Goal: Task Accomplishment & Management: Complete application form

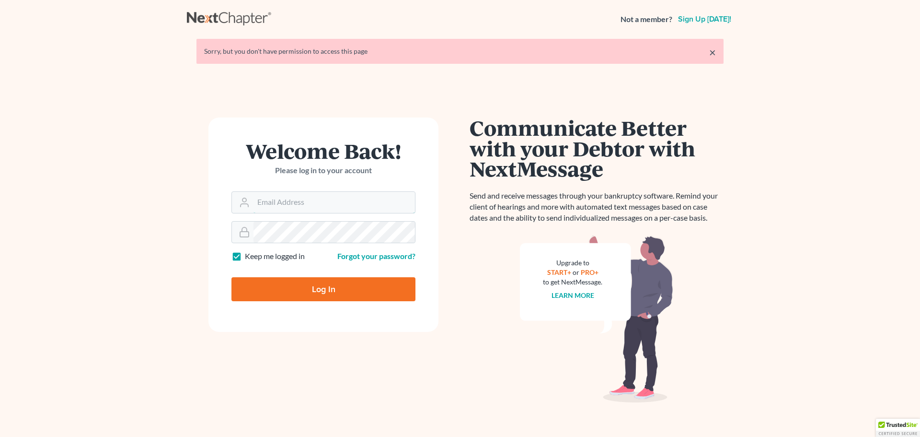
type input "[PERSON_NAME][EMAIL_ADDRESS][DOMAIN_NAME]"
drag, startPoint x: 319, startPoint y: 291, endPoint x: 357, endPoint y: 283, distance: 38.3
click at [319, 291] on input "Log In" at bounding box center [323, 289] width 184 height 24
type input "Thinking..."
type input "[PERSON_NAME][EMAIL_ADDRESS][DOMAIN_NAME]"
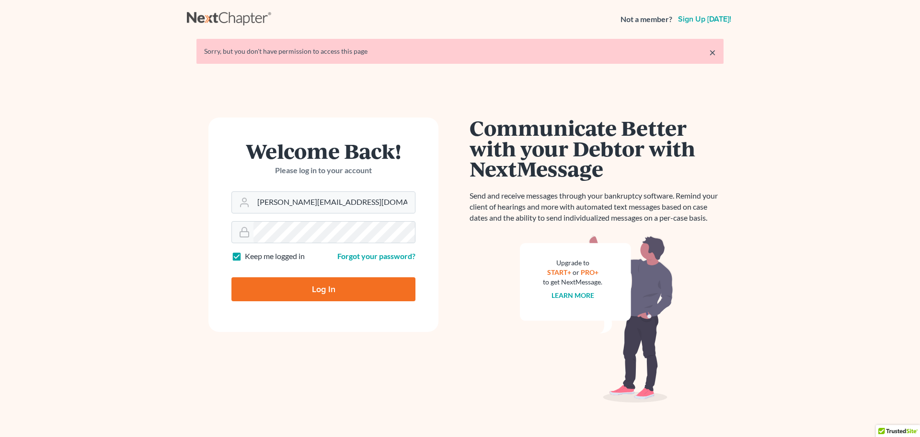
click at [339, 288] on input "Log In" at bounding box center [323, 289] width 184 height 24
type input "Thinking..."
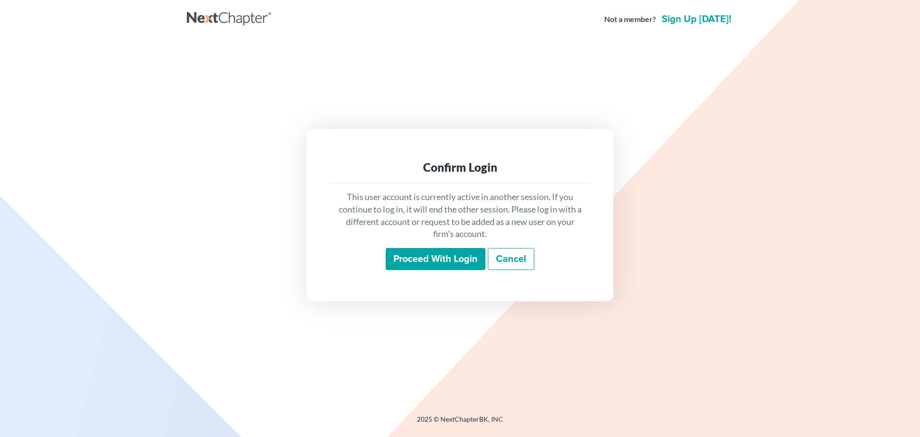
click at [454, 261] on input "Proceed with login" at bounding box center [436, 259] width 100 height 22
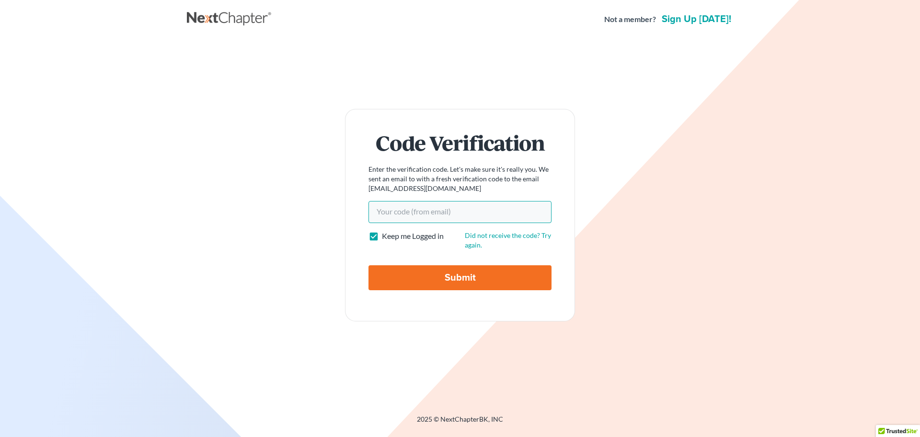
click at [388, 210] on input "Your code(from email)" at bounding box center [460, 212] width 183 height 22
click at [421, 218] on input "Your code(from email)" at bounding box center [460, 212] width 183 height 22
paste input "cdb10b"
type input "cdb10b"
click at [442, 269] on input "Submit" at bounding box center [460, 277] width 183 height 25
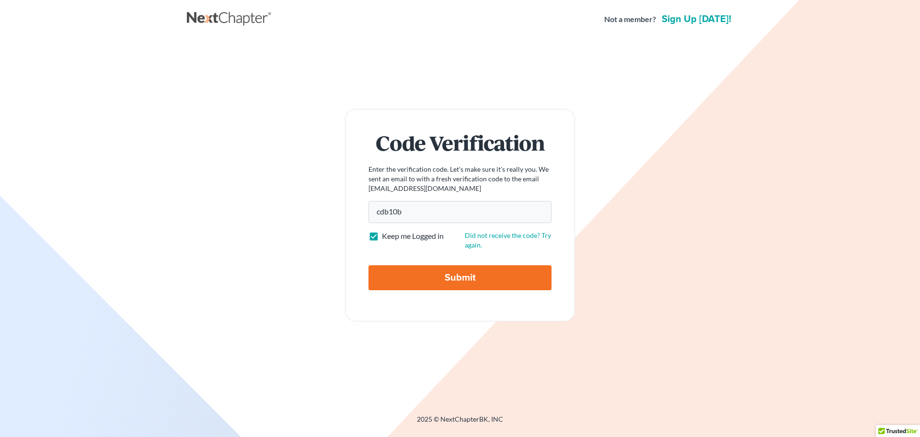
type input "Thinking..."
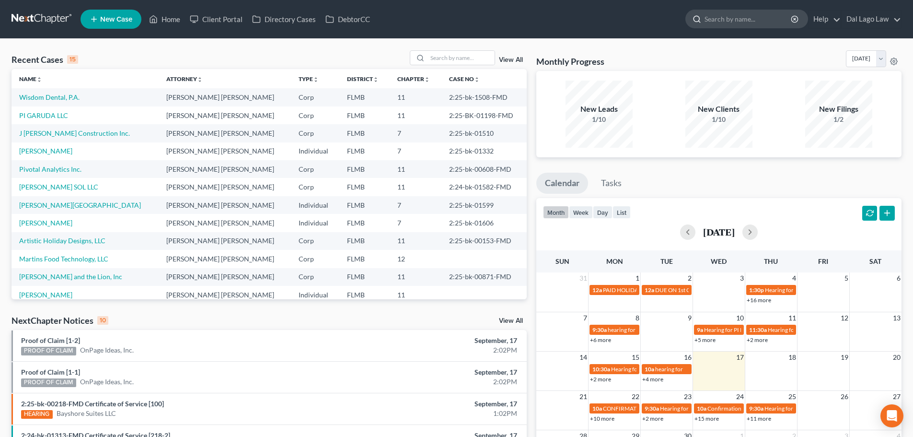
click at [722, 19] on input "search" at bounding box center [749, 19] width 88 height 18
paste input "Flavors Group LLC"
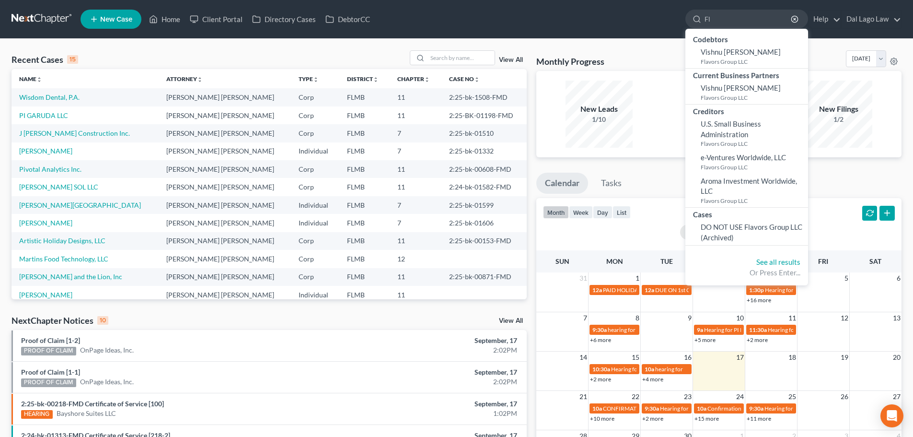
type input "F"
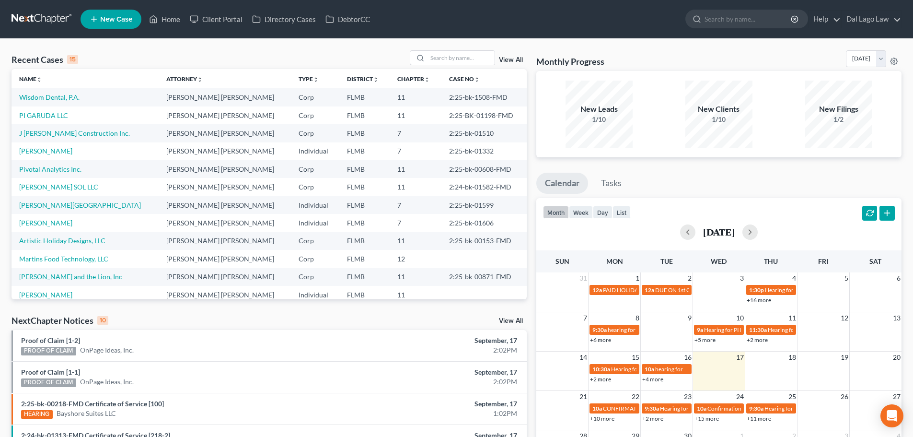
click at [92, 15] on icon at bounding box center [94, 19] width 9 height 12
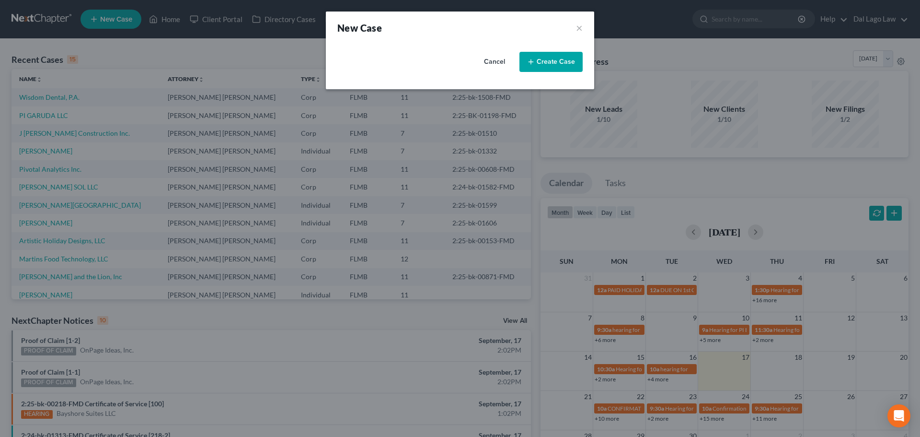
select select "15"
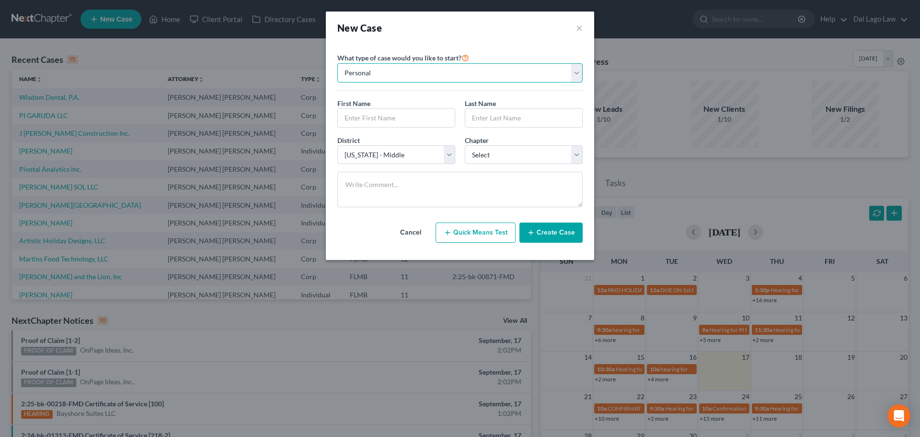
click at [372, 76] on select "Personal Business" at bounding box center [459, 72] width 245 height 19
select select "1"
click at [337, 63] on select "Personal Business" at bounding box center [459, 72] width 245 height 19
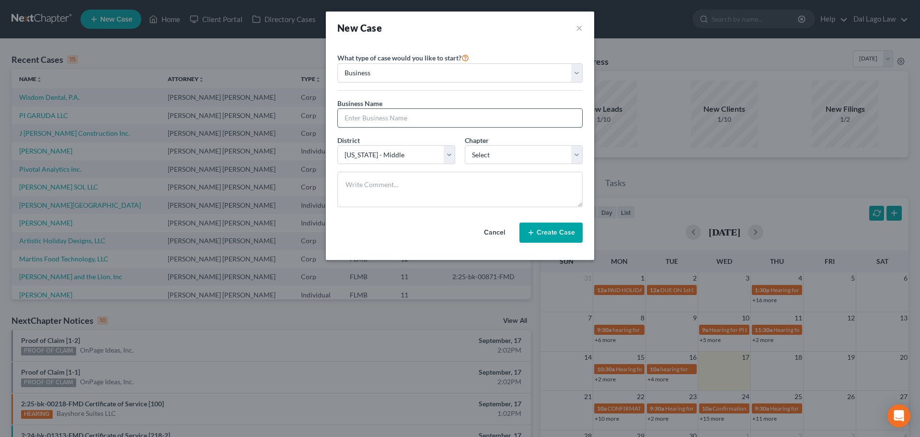
click at [368, 115] on input "text" at bounding box center [460, 118] width 244 height 18
paste input "Flavors Group LLC"
type input "Flavors Group LLC"
click at [408, 150] on select "Select [US_STATE] - [GEOGRAPHIC_DATA] [US_STATE] - [GEOGRAPHIC_DATA][US_STATE] …" at bounding box center [396, 154] width 118 height 19
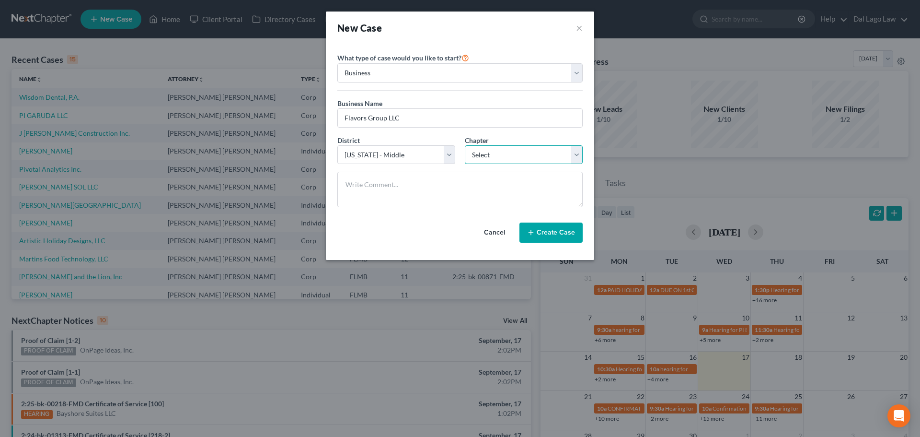
click at [484, 150] on select "Select 7 11 12" at bounding box center [524, 154] width 118 height 19
select select "0"
click at [465, 145] on select "Select 7 11 12" at bounding box center [524, 154] width 118 height 19
click at [551, 236] on button "Create Case" at bounding box center [551, 232] width 63 height 20
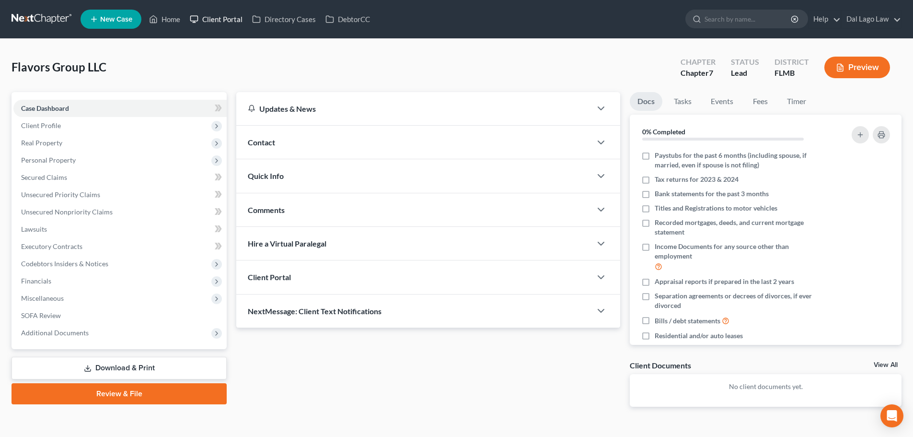
click at [219, 15] on link "Client Portal" at bounding box center [216, 19] width 62 height 17
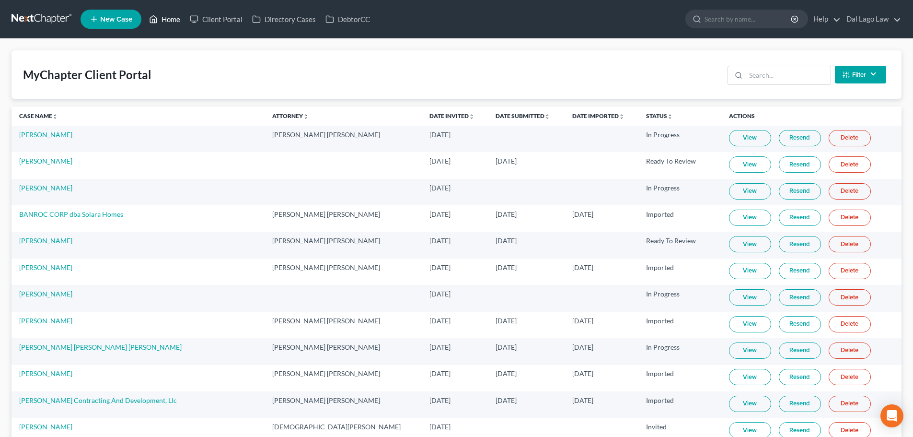
click at [162, 21] on link "Home" at bounding box center [164, 19] width 41 height 17
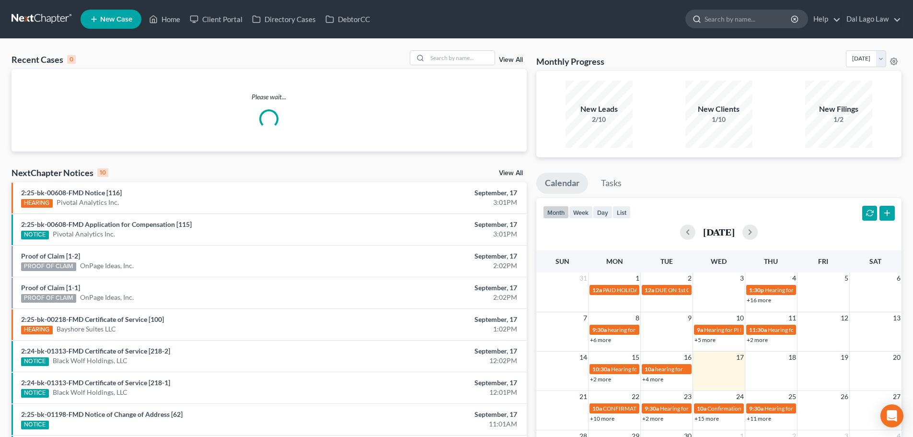
click at [710, 24] on input "search" at bounding box center [749, 19] width 88 height 18
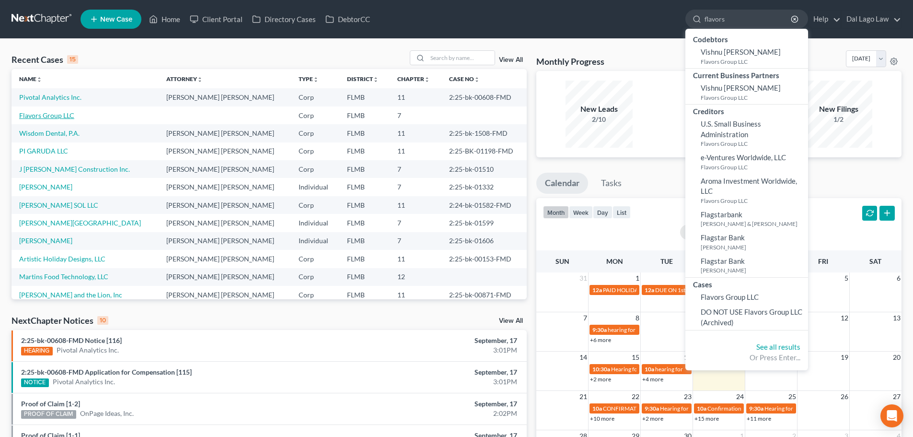
type input "flavors"
click at [58, 116] on link "Flavors Group LLC" at bounding box center [46, 115] width 55 height 8
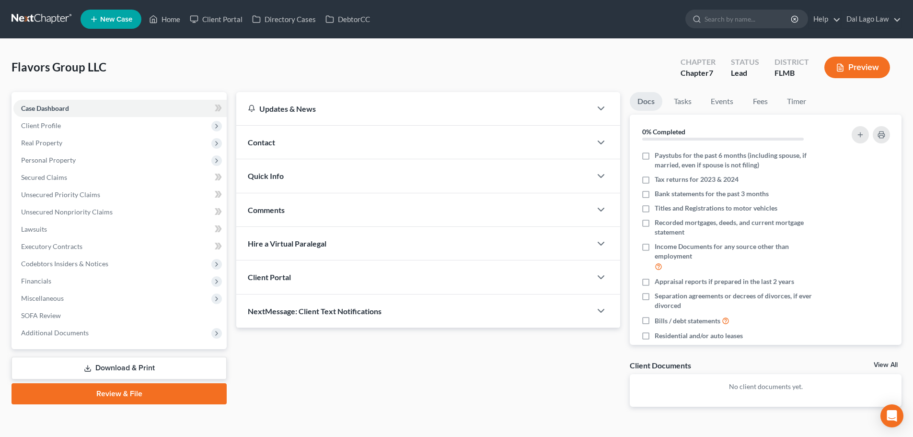
click at [351, 278] on div "Client Portal" at bounding box center [413, 276] width 355 height 33
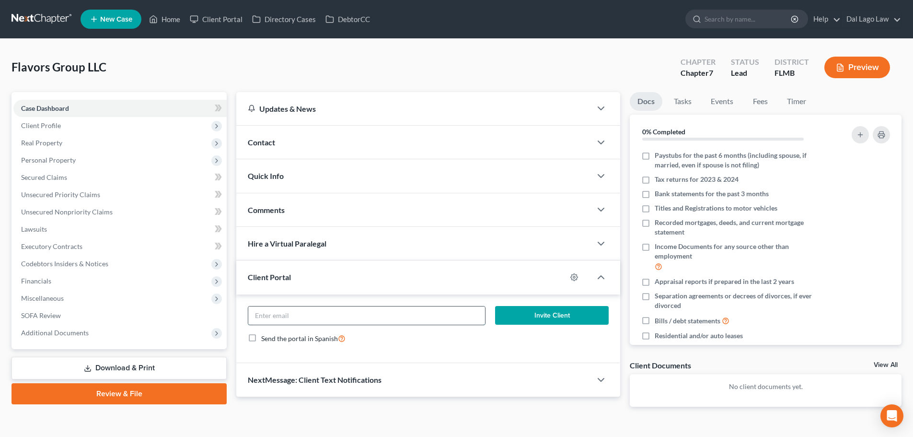
click at [291, 312] on input "email" at bounding box center [366, 315] width 236 height 18
paste input "[EMAIL_ADDRESS][DOMAIN_NAME]"
type input "[EMAIL_ADDRESS][DOMAIN_NAME]"
click at [550, 315] on button "Invite Client" at bounding box center [552, 315] width 114 height 19
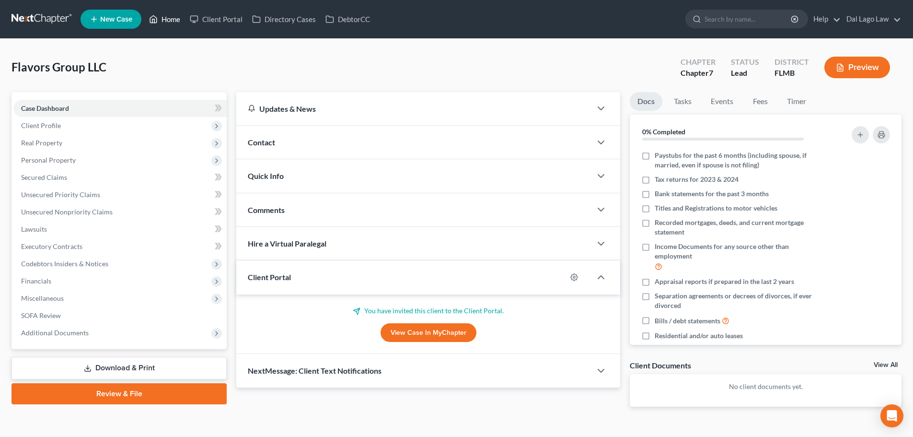
drag, startPoint x: 176, startPoint y: 21, endPoint x: 181, endPoint y: 20, distance: 4.8
click at [176, 21] on link "Home" at bounding box center [164, 19] width 41 height 17
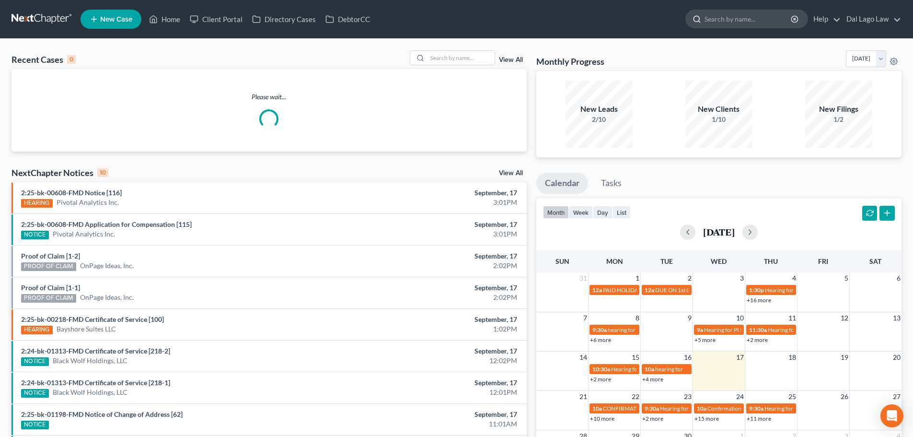
click at [724, 19] on input "search" at bounding box center [749, 19] width 88 height 18
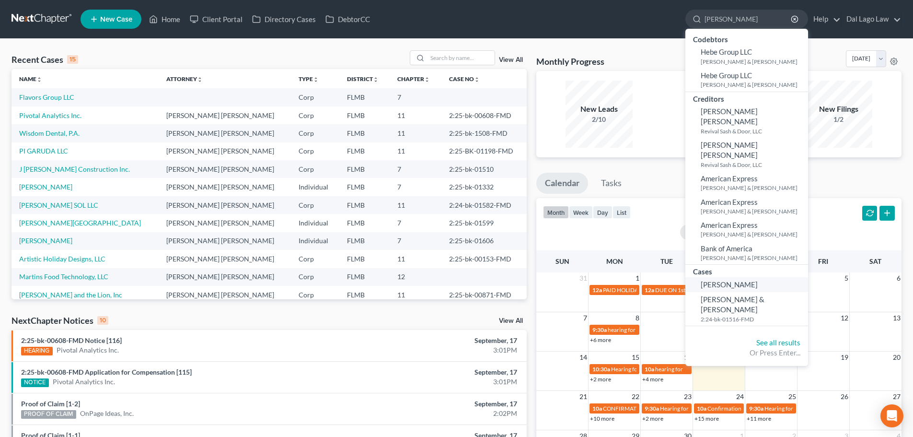
type input "[PERSON_NAME]"
click at [721, 280] on span "[PERSON_NAME]" at bounding box center [729, 284] width 57 height 9
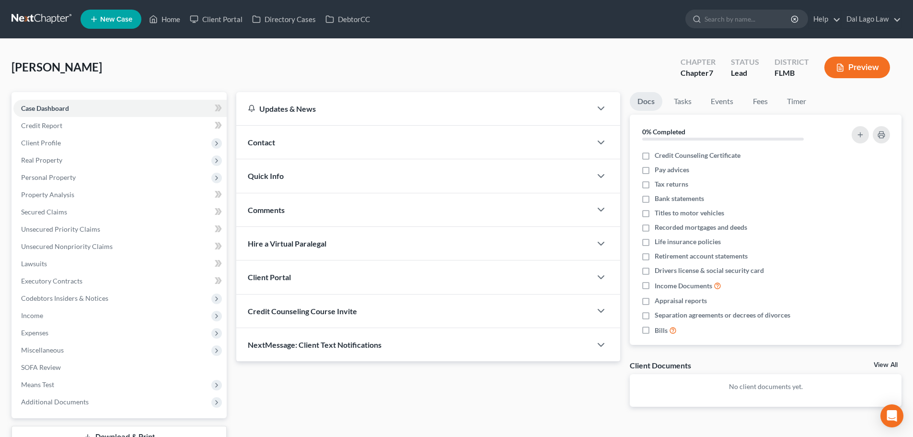
click at [349, 272] on div "Client Portal" at bounding box center [413, 276] width 355 height 33
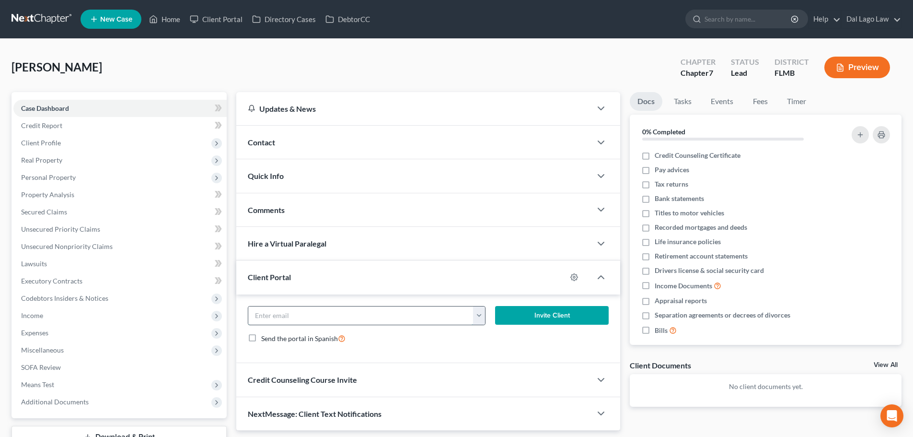
click at [313, 322] on input "email" at bounding box center [360, 315] width 225 height 18
paste input "[EMAIL_ADDRESS][DOMAIN_NAME]"
type input "[EMAIL_ADDRESS][DOMAIN_NAME]"
click at [557, 320] on button "Invite Client" at bounding box center [552, 315] width 114 height 19
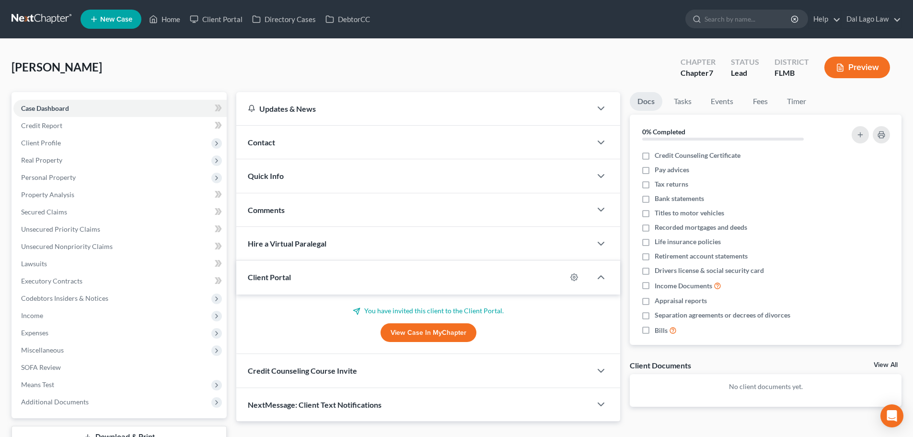
click at [366, 370] on div "Credit Counseling Course Invite" at bounding box center [413, 370] width 355 height 33
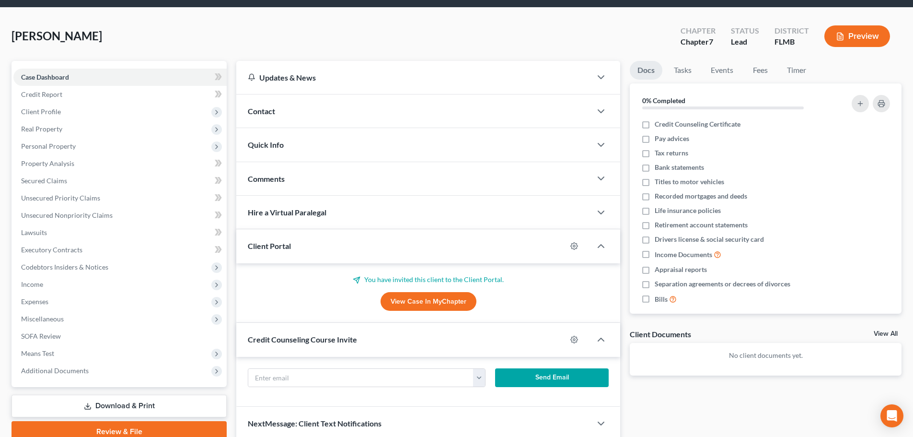
scroll to position [73, 0]
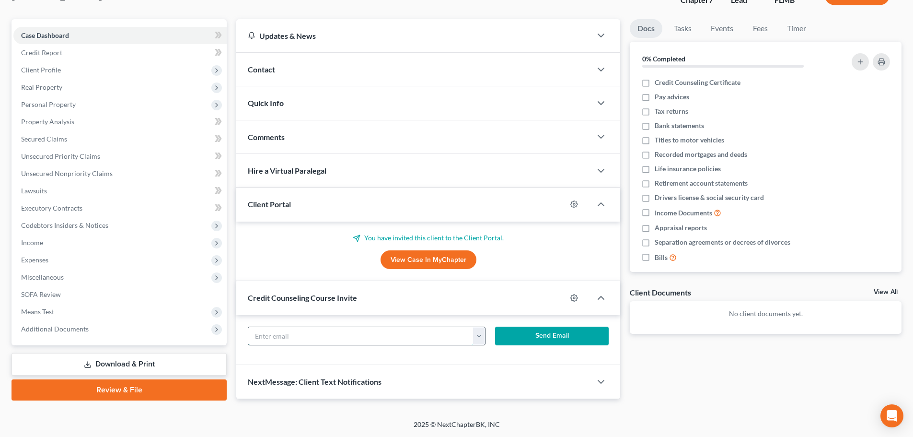
click at [399, 343] on input "text" at bounding box center [360, 336] width 225 height 18
paste input "[EMAIL_ADDRESS][DOMAIN_NAME]"
type input "[EMAIL_ADDRESS][DOMAIN_NAME]"
click at [554, 339] on button "Send Email" at bounding box center [552, 335] width 114 height 19
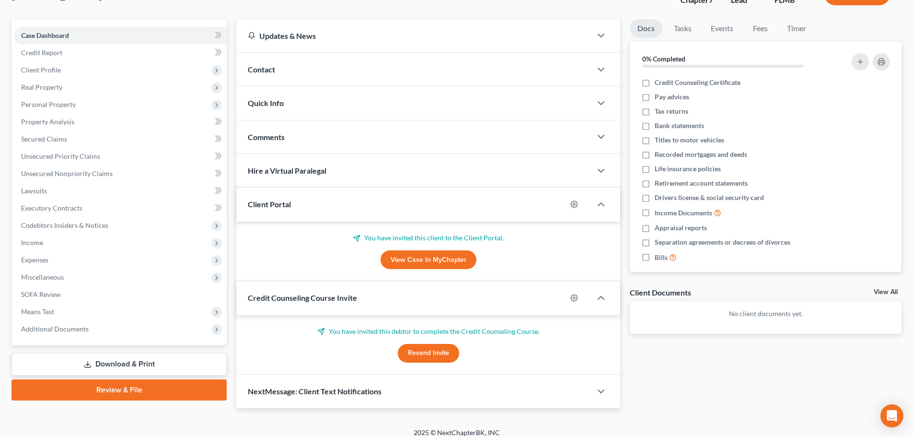
scroll to position [0, 0]
